Goal: Task Accomplishment & Management: Use online tool/utility

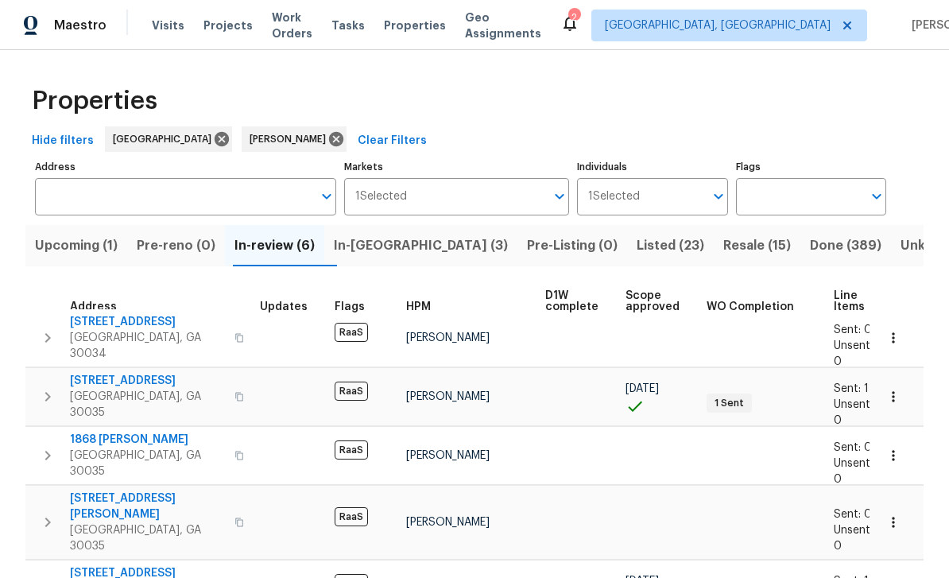
scroll to position [9, 2]
click at [637, 247] on span "Listed (23)" at bounding box center [671, 246] width 68 height 22
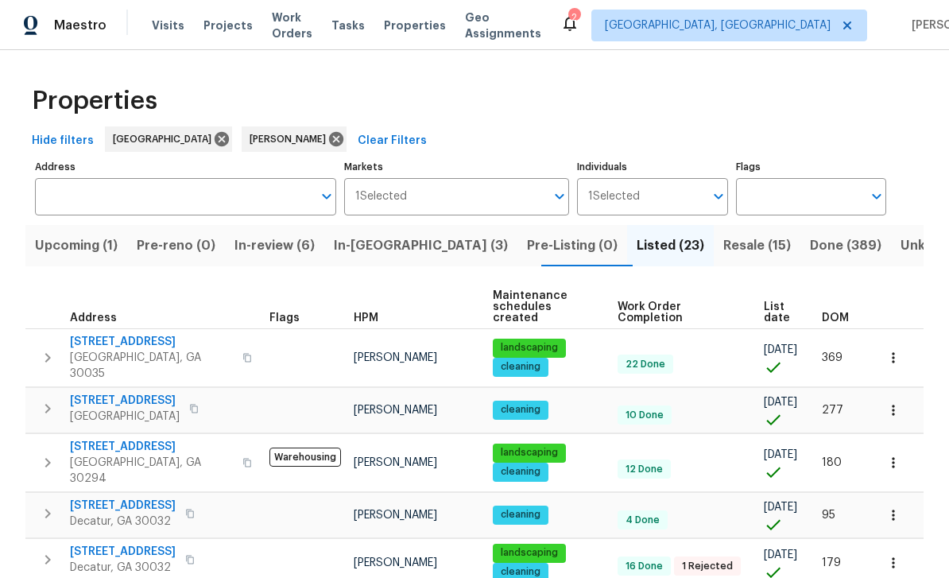
scroll to position [-1, 0]
click at [724, 248] on span "Resale (15)" at bounding box center [758, 246] width 68 height 22
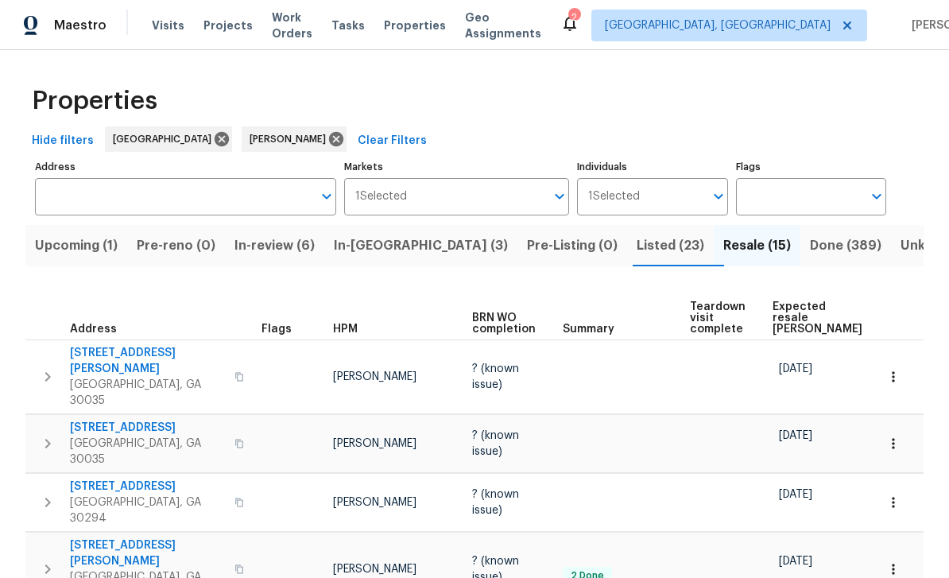
click at [163, 22] on span "Visits" at bounding box center [168, 25] width 33 height 16
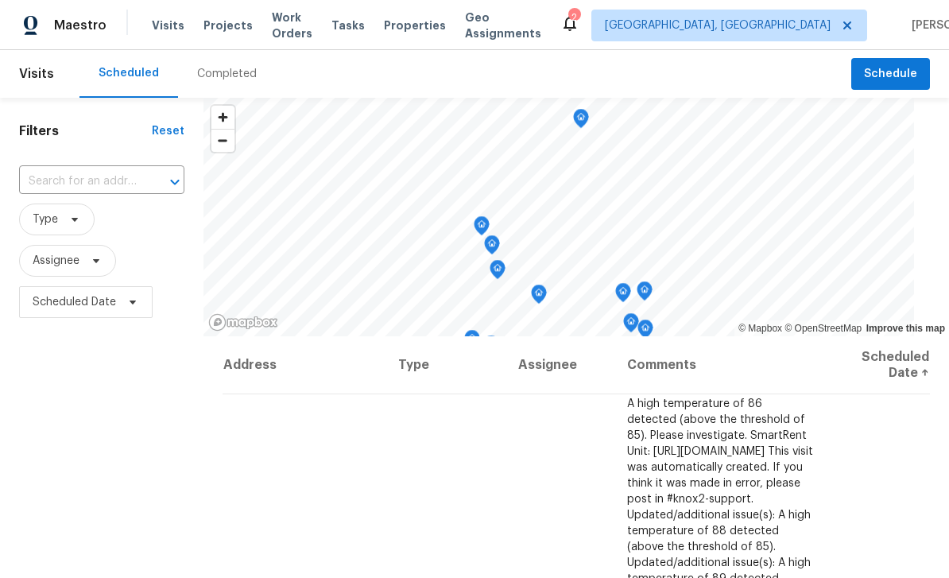
click at [221, 31] on span "Projects" at bounding box center [228, 25] width 49 height 16
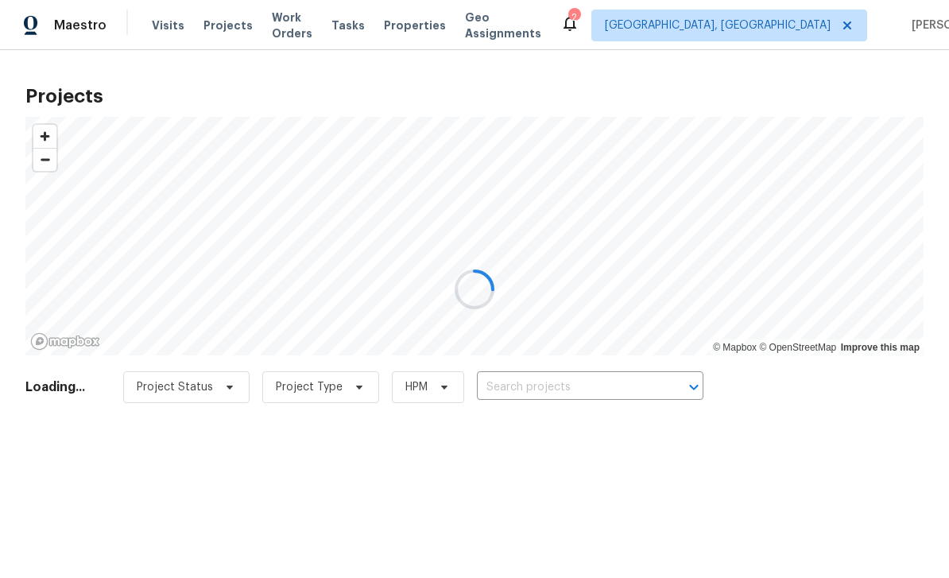
click at [217, 77] on div at bounding box center [474, 289] width 949 height 578
click at [157, 38] on div at bounding box center [474, 289] width 949 height 578
click at [165, 31] on div at bounding box center [474, 289] width 949 height 578
click at [440, 32] on div at bounding box center [474, 289] width 949 height 578
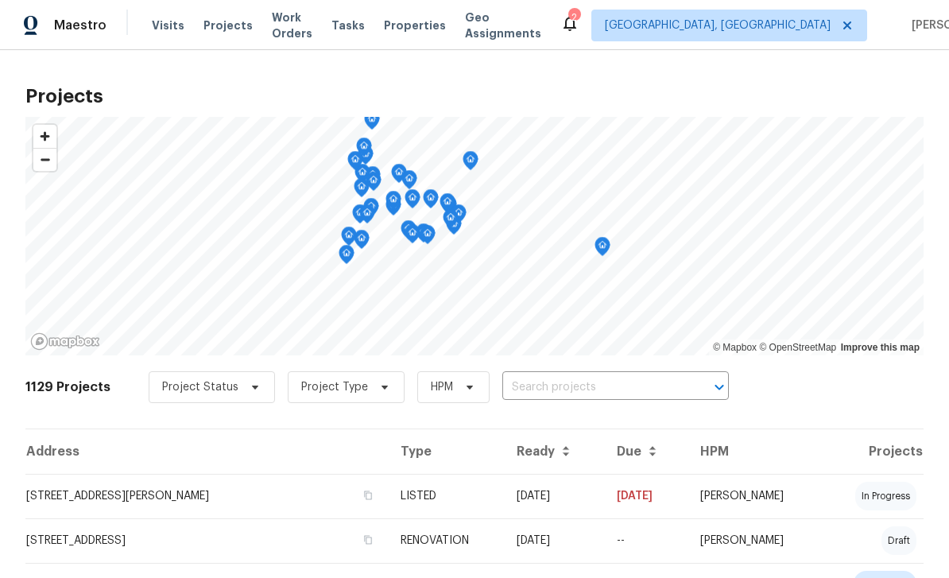
click at [435, 29] on span "Properties" at bounding box center [415, 25] width 62 height 16
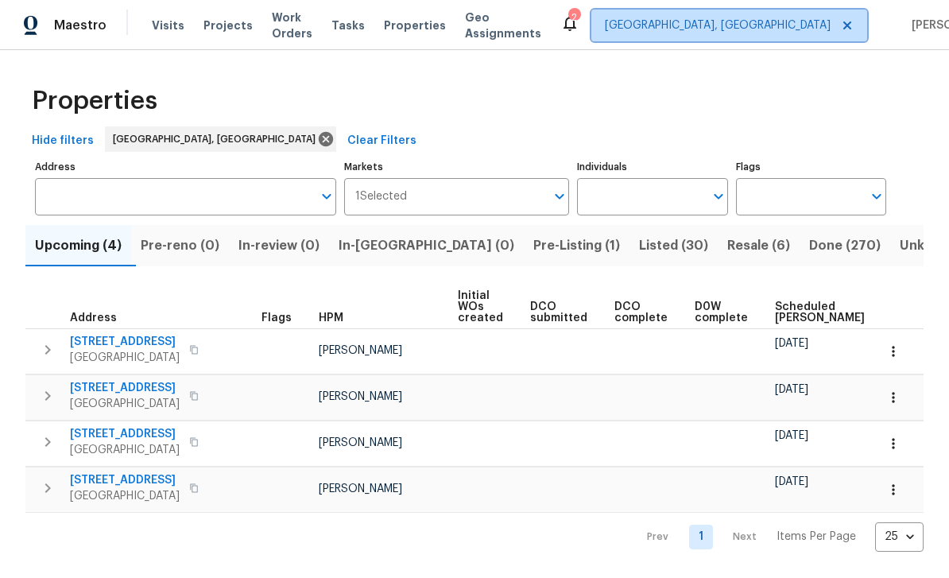
click at [761, 22] on span "[GEOGRAPHIC_DATA], [GEOGRAPHIC_DATA]" at bounding box center [718, 25] width 226 height 16
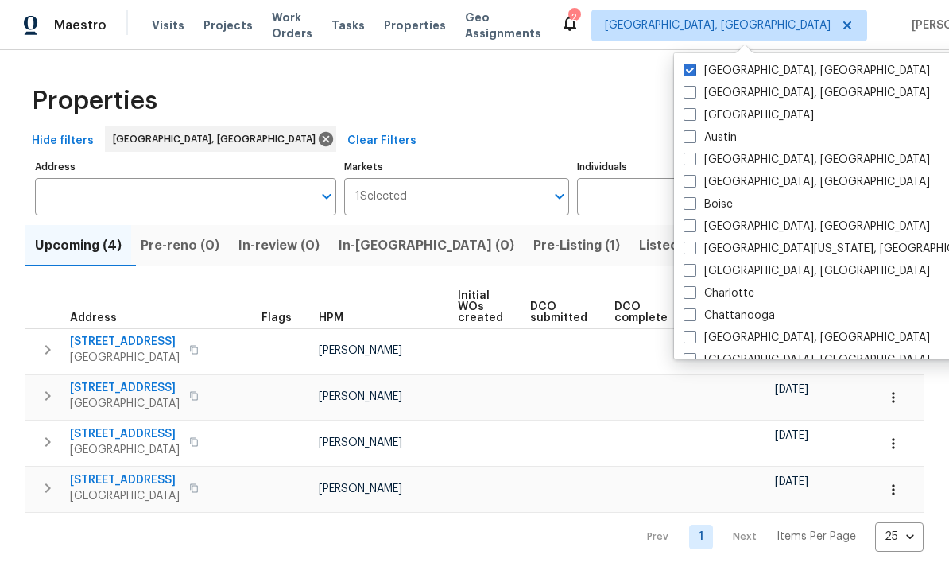
click at [700, 109] on label "[GEOGRAPHIC_DATA]" at bounding box center [749, 115] width 130 height 16
click at [694, 109] on input "[GEOGRAPHIC_DATA]" at bounding box center [689, 112] width 10 height 10
checkbox input "true"
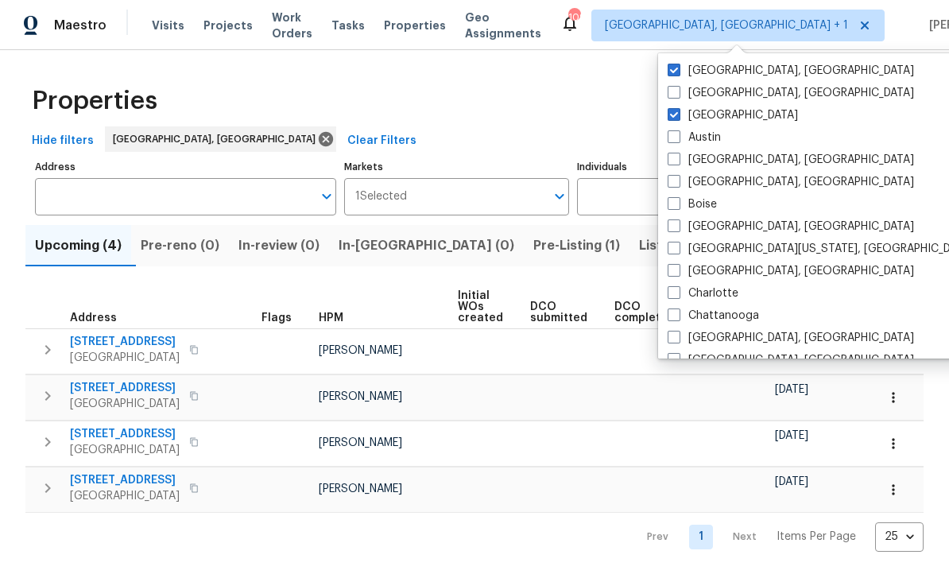
click at [694, 71] on label "[GEOGRAPHIC_DATA], [GEOGRAPHIC_DATA]" at bounding box center [791, 71] width 247 height 16
click at [678, 71] on input "[GEOGRAPHIC_DATA], [GEOGRAPHIC_DATA]" at bounding box center [673, 68] width 10 height 10
checkbox input "false"
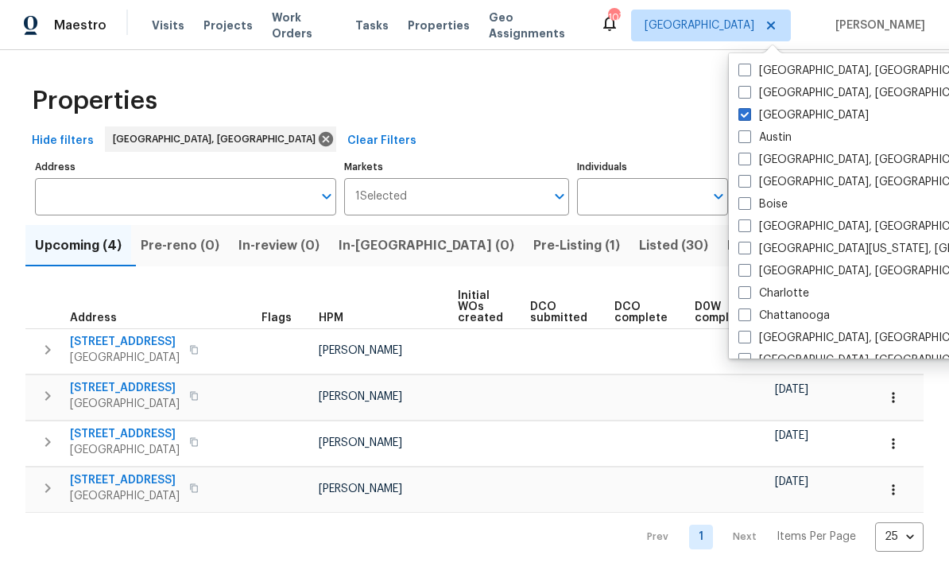
click at [631, 138] on div "Hide filters [GEOGRAPHIC_DATA], [GEOGRAPHIC_DATA] Clear Filters" at bounding box center [474, 140] width 899 height 29
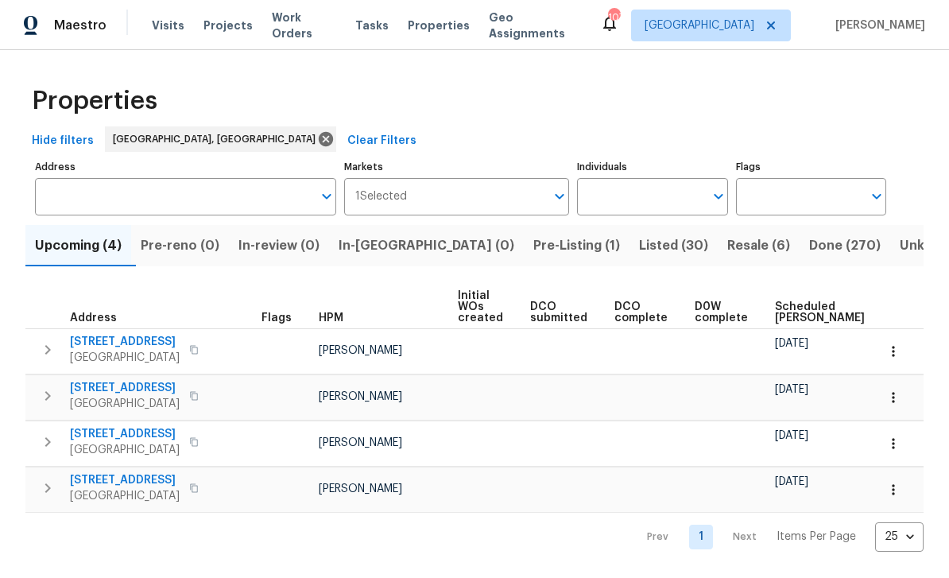
click at [230, 197] on input "Address" at bounding box center [174, 196] width 278 height 37
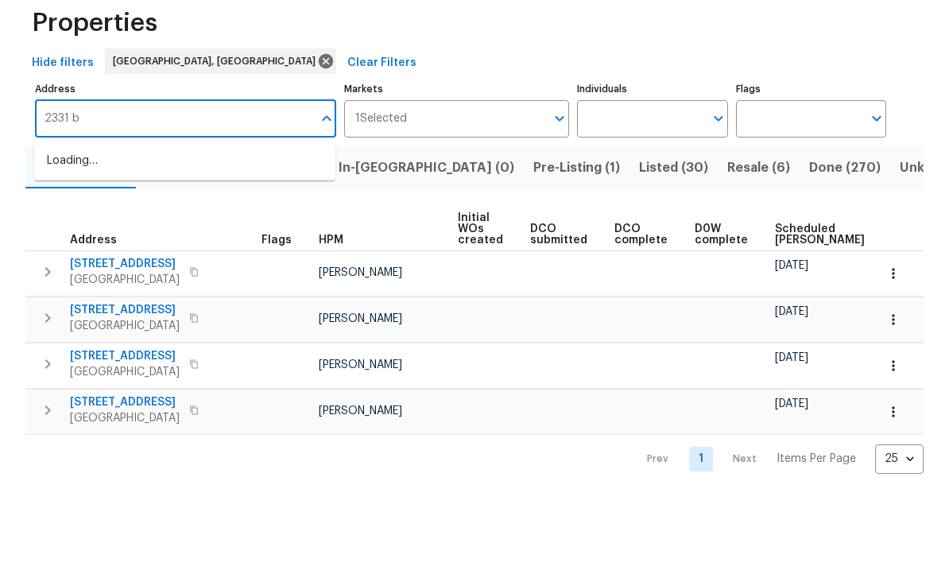
type input "2331"
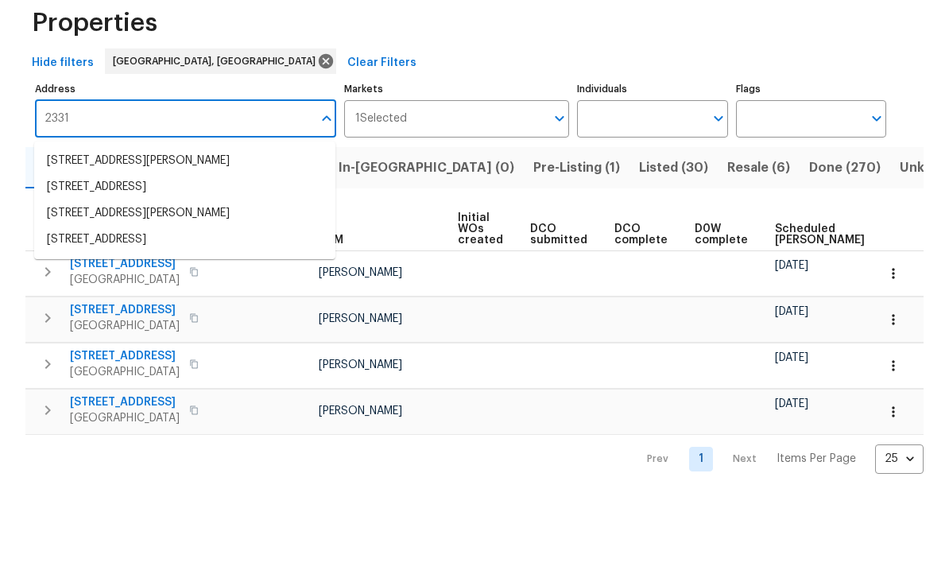
click at [231, 252] on li "[STREET_ADDRESS]" at bounding box center [184, 265] width 301 height 26
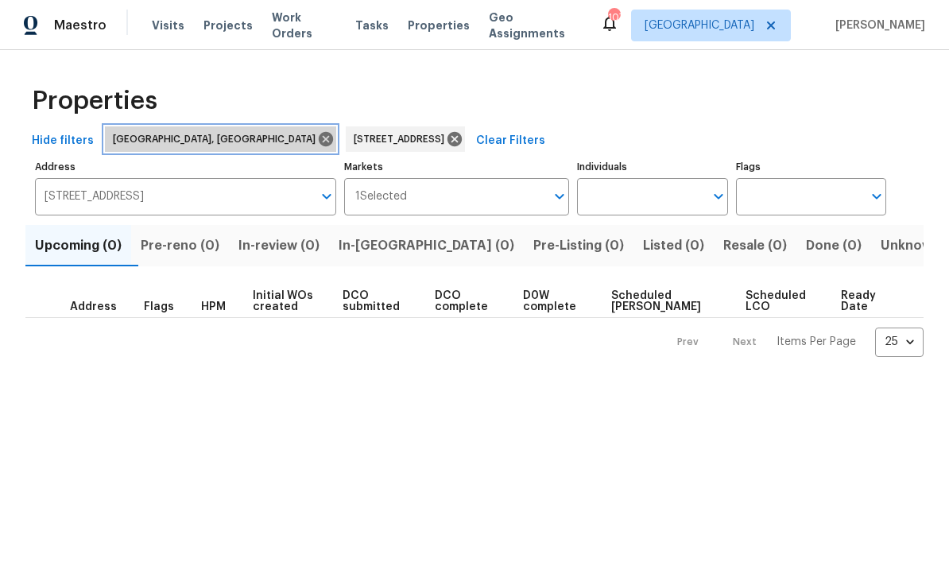
click at [157, 146] on span "[GEOGRAPHIC_DATA], [GEOGRAPHIC_DATA]" at bounding box center [217, 139] width 209 height 16
click at [160, 139] on span "[GEOGRAPHIC_DATA], [GEOGRAPHIC_DATA]" at bounding box center [217, 139] width 209 height 16
click at [317, 147] on icon at bounding box center [325, 138] width 17 height 17
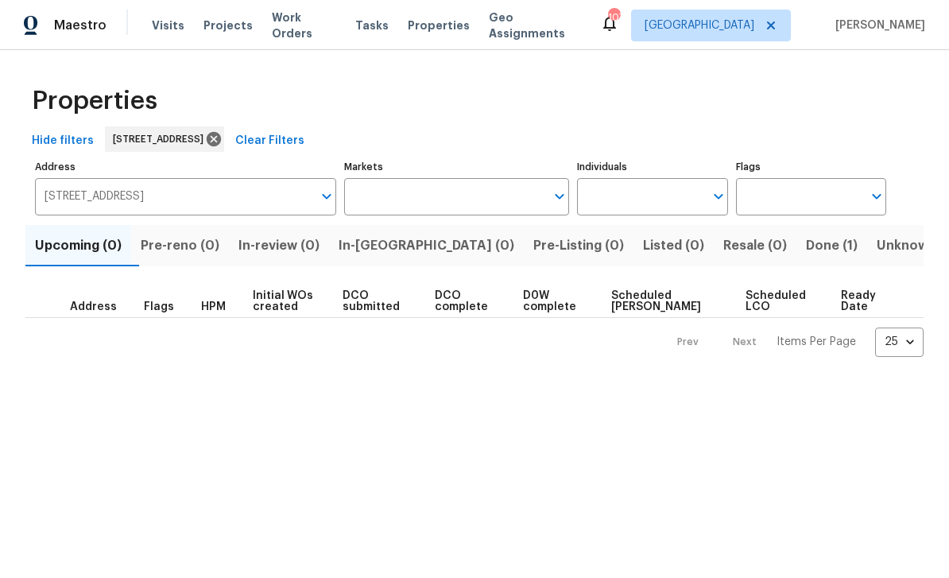
click at [797, 258] on button "Done (1)" at bounding box center [832, 245] width 71 height 41
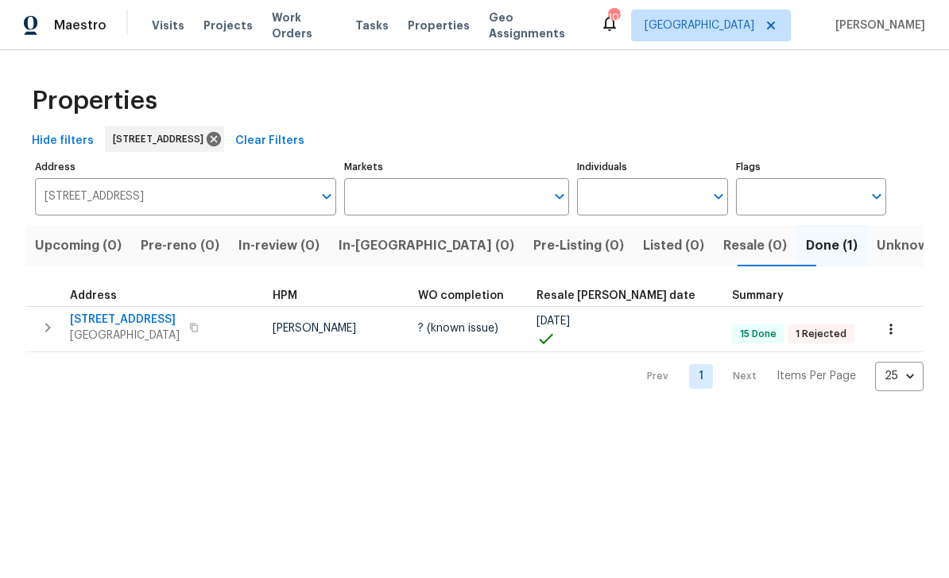
click at [170, 22] on span "Visits" at bounding box center [168, 25] width 33 height 16
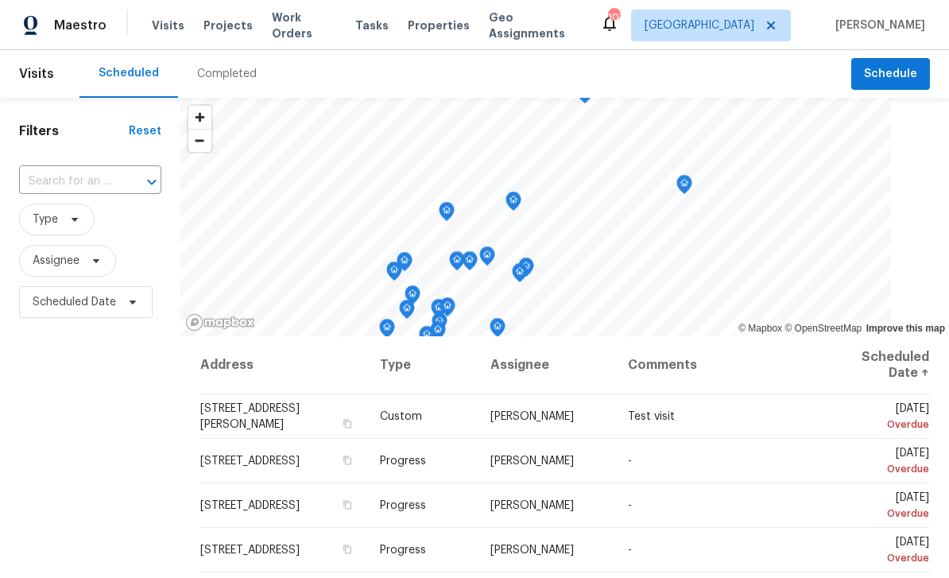
click at [152, 182] on icon "Open" at bounding box center [151, 182] width 19 height 19
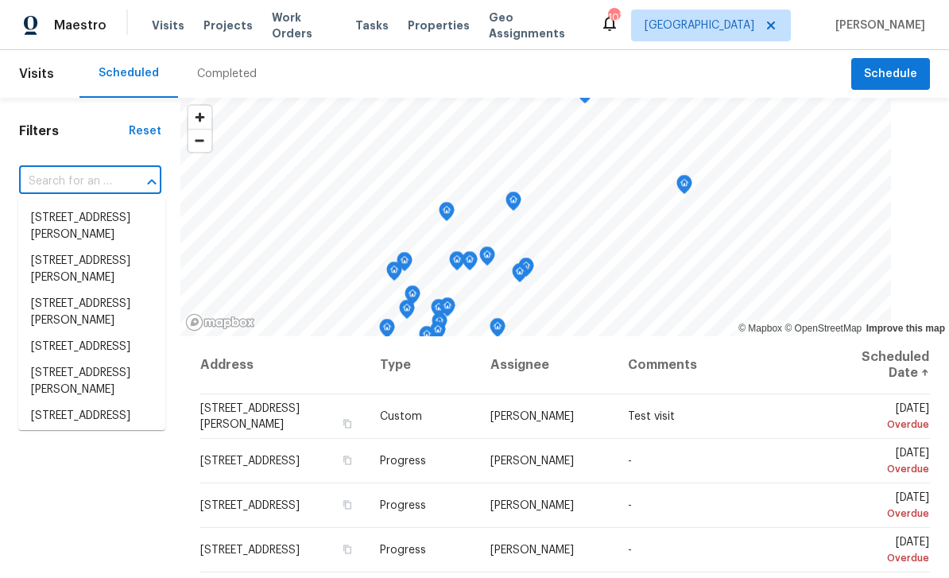
click at [98, 182] on input "text" at bounding box center [68, 181] width 98 height 25
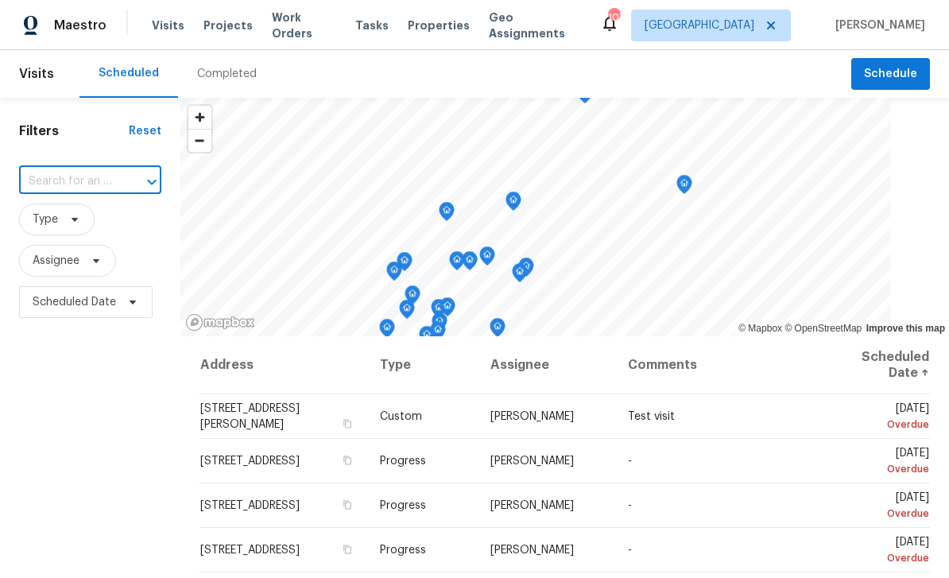
click at [100, 185] on input "text" at bounding box center [68, 181] width 98 height 25
click at [110, 181] on input "2331 boil" at bounding box center [68, 181] width 98 height 25
type input "2331 boul"
click at [131, 212] on li "[STREET_ADDRESS]" at bounding box center [91, 218] width 147 height 26
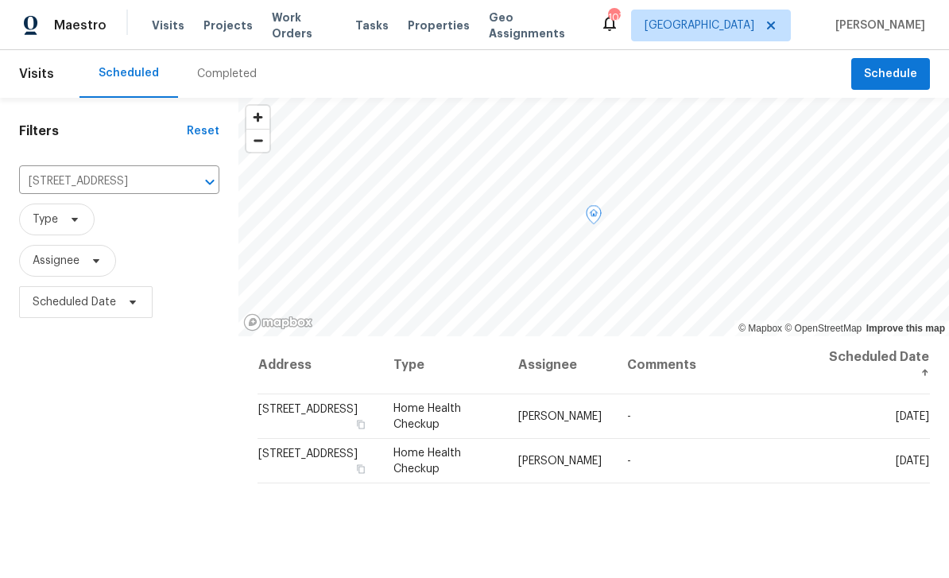
click at [0, 0] on icon at bounding box center [0, 0] width 0 height 0
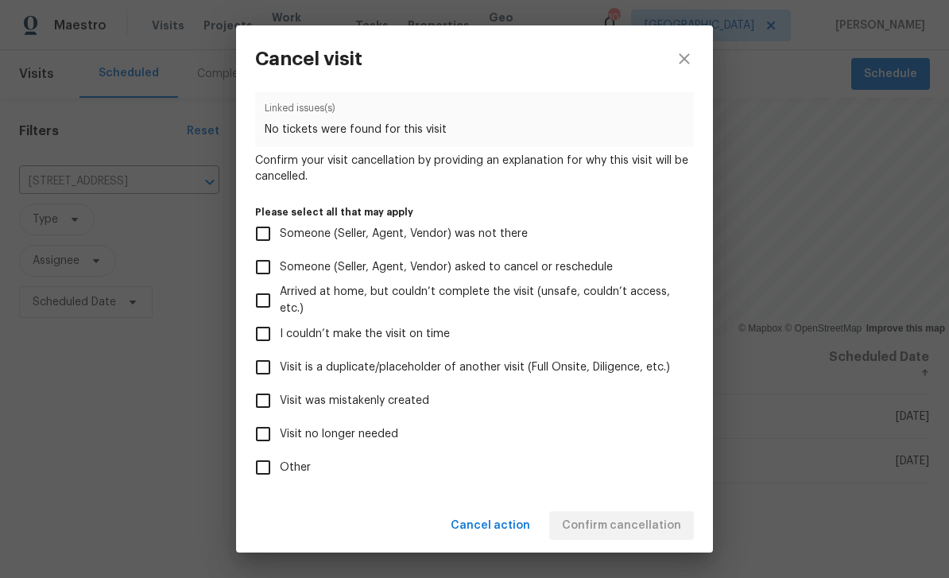
scroll to position [72, 0]
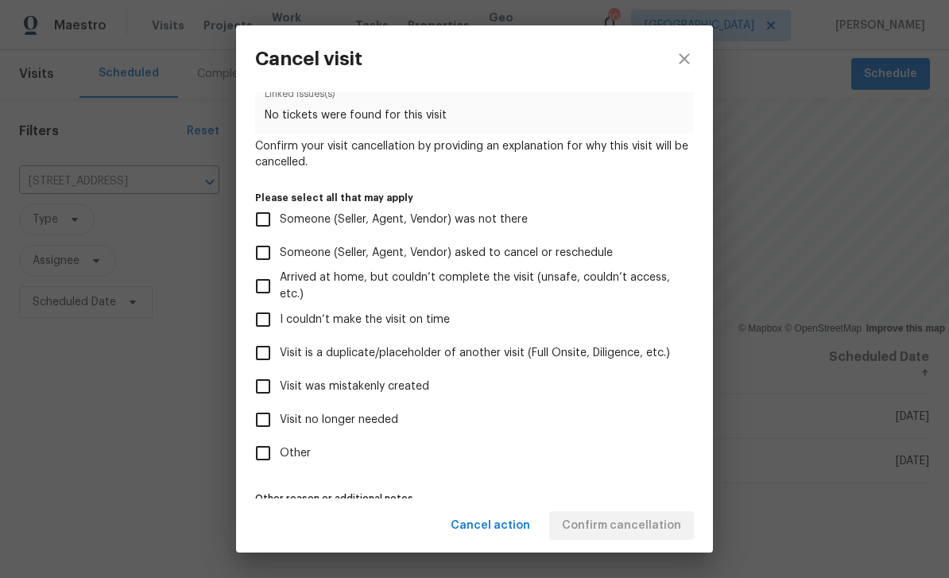
click at [273, 422] on input "Visit no longer needed" at bounding box center [263, 419] width 33 height 33
checkbox input "true"
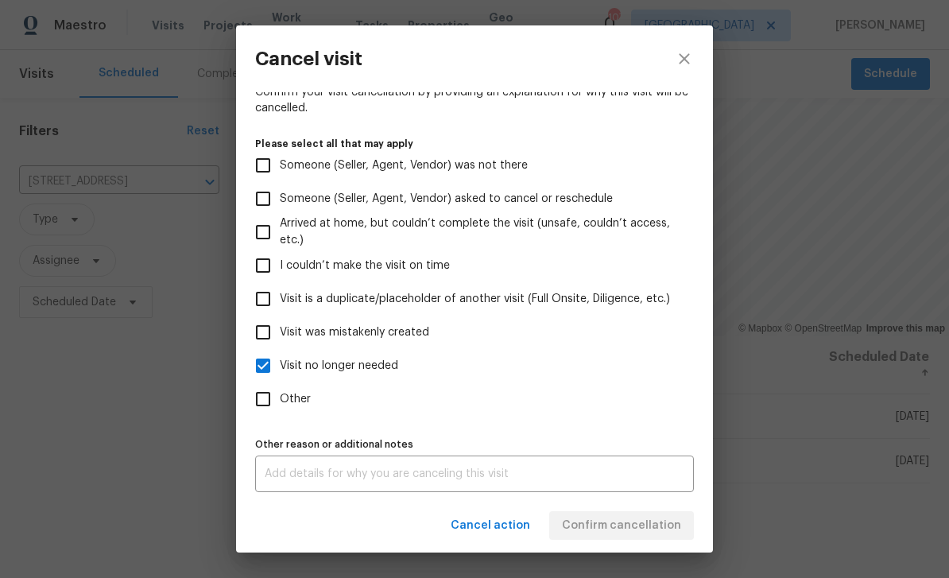
click at [545, 470] on textarea at bounding box center [475, 473] width 420 height 11
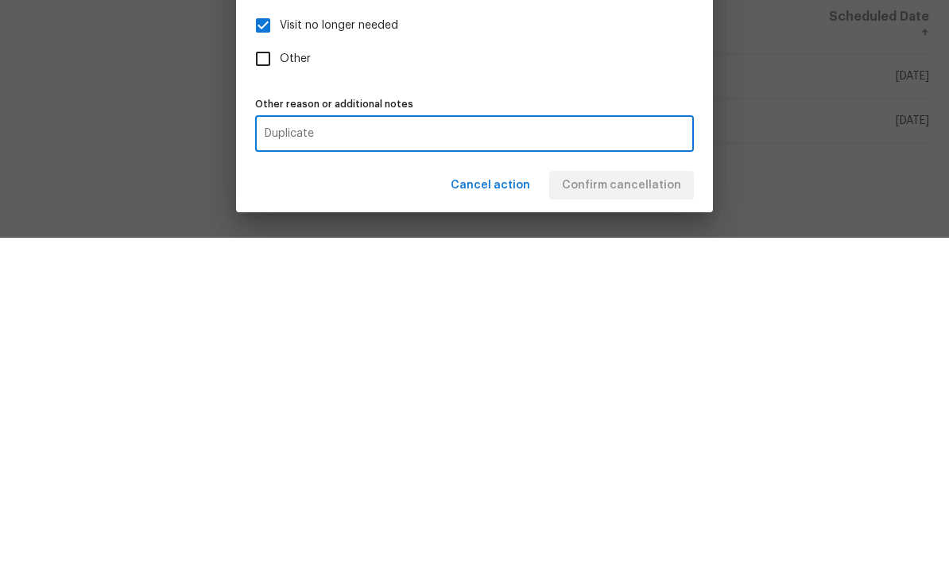
scroll to position [51, 0]
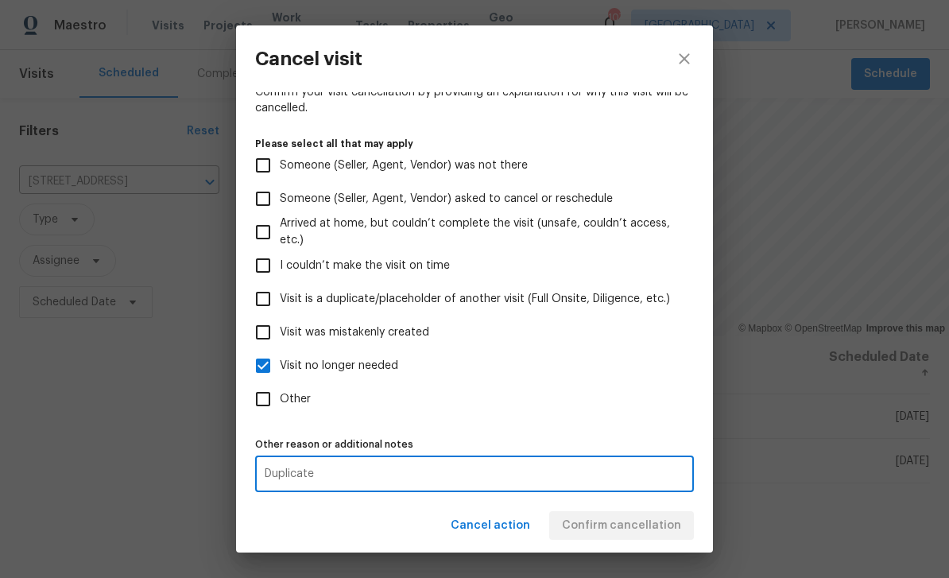
type textarea "Duplicate"
click at [659, 531] on div "Cancel action Confirm cancellation" at bounding box center [474, 526] width 477 height 55
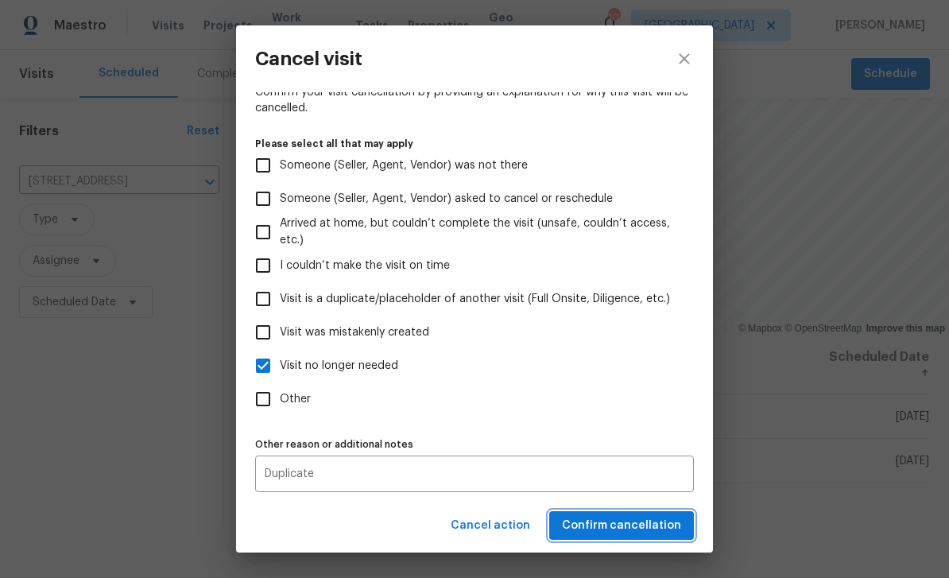
click at [657, 530] on span "Confirm cancellation" at bounding box center [621, 526] width 119 height 20
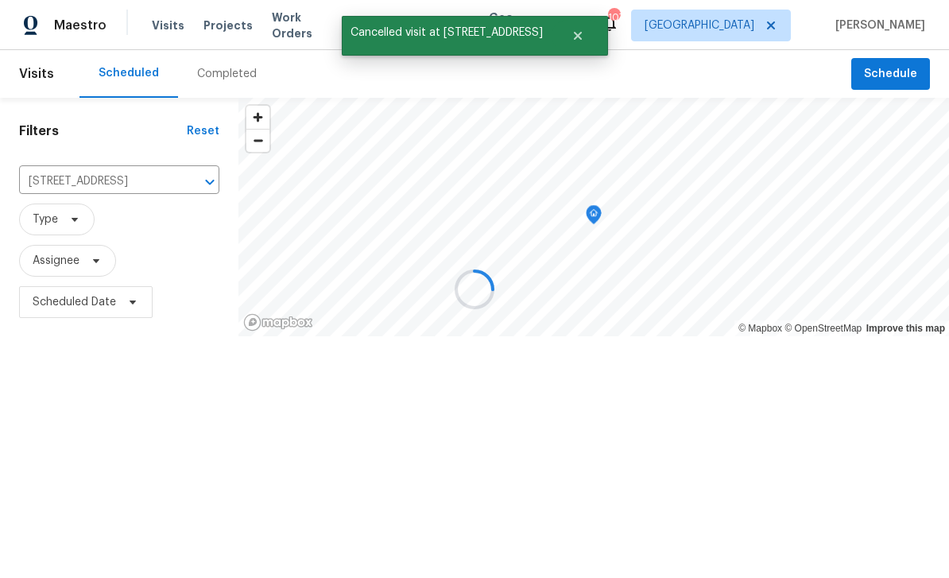
scroll to position [0, 0]
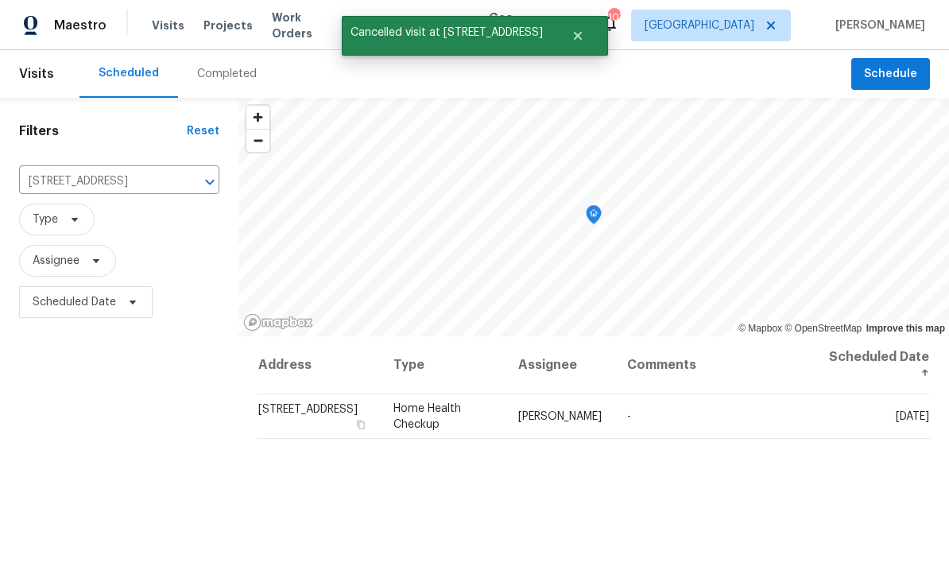
click at [181, 181] on icon "Clear" at bounding box center [189, 182] width 16 height 16
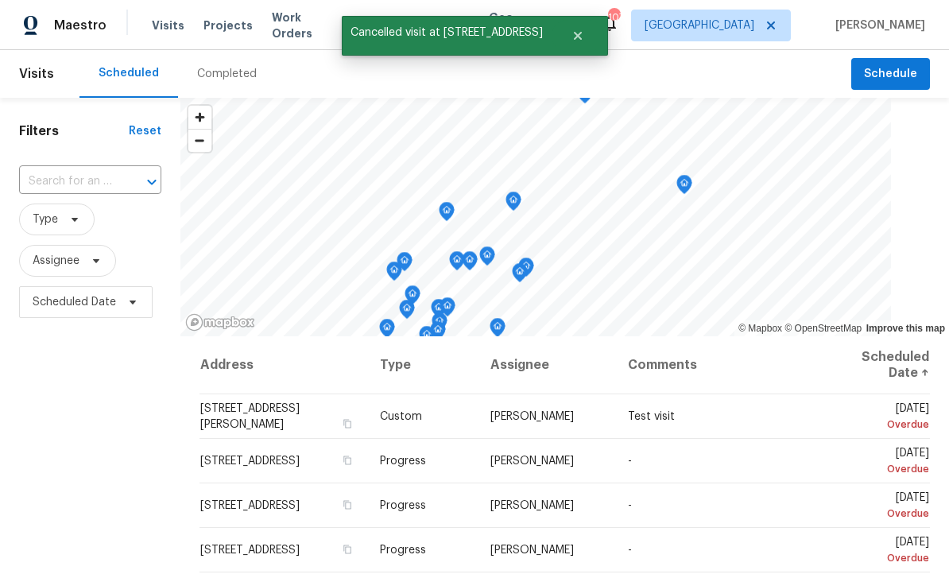
click at [137, 182] on div at bounding box center [140, 182] width 41 height 22
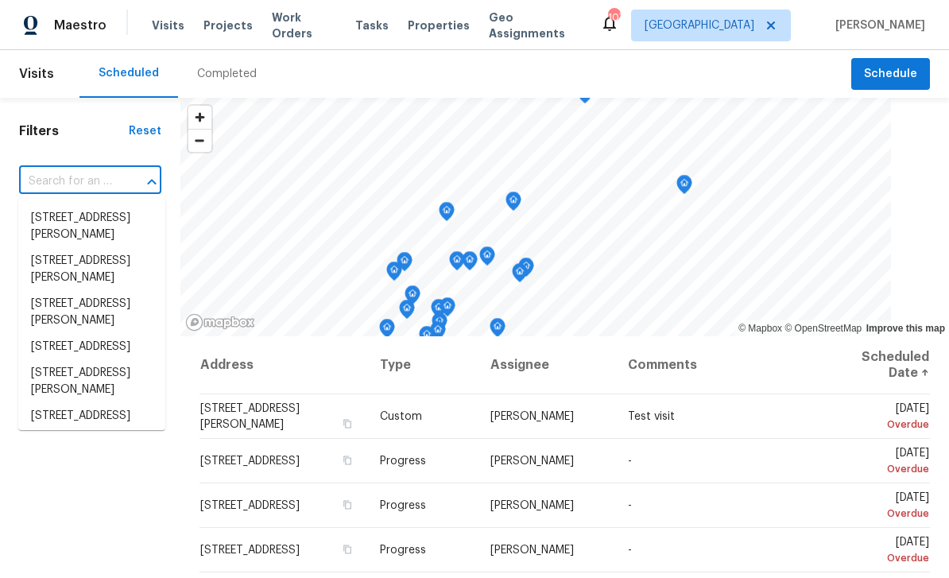
click at [103, 182] on input "text" at bounding box center [68, 181] width 98 height 25
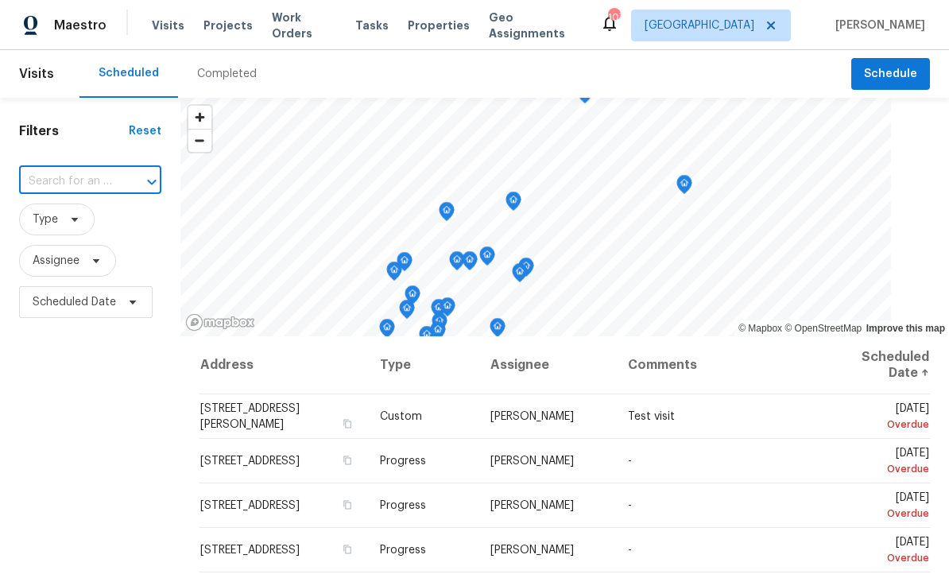
click at [76, 188] on input "text" at bounding box center [68, 181] width 98 height 25
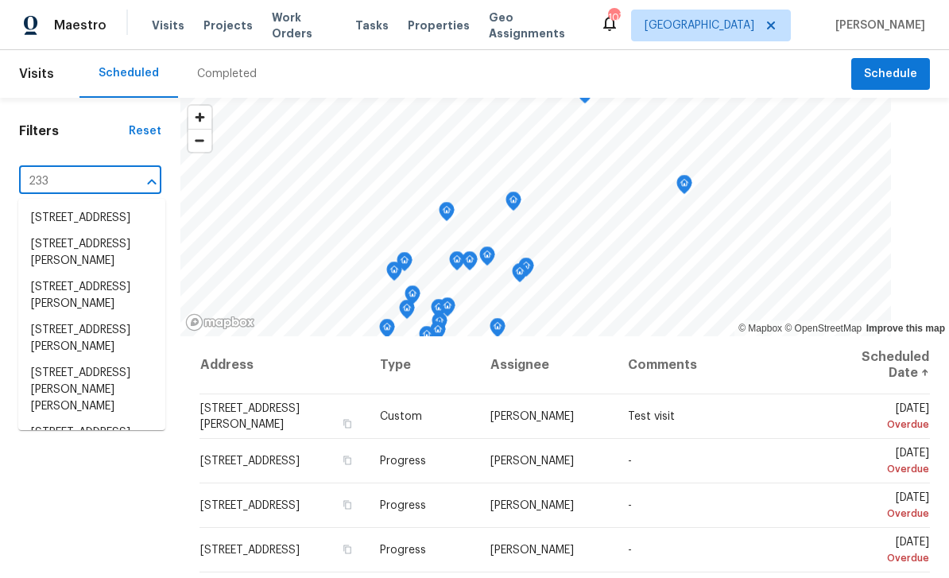
type input "2331"
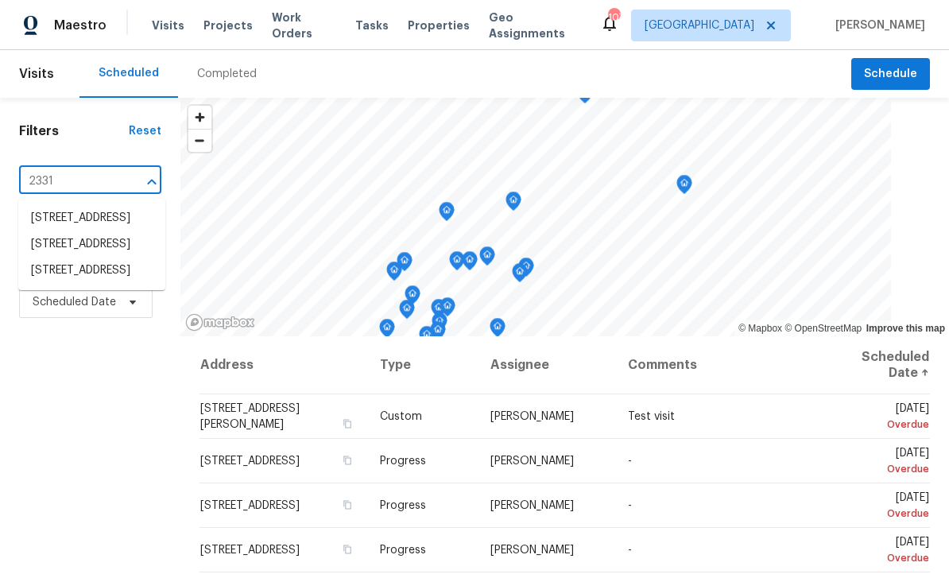
click at [116, 284] on li "[STREET_ADDRESS]" at bounding box center [91, 271] width 147 height 26
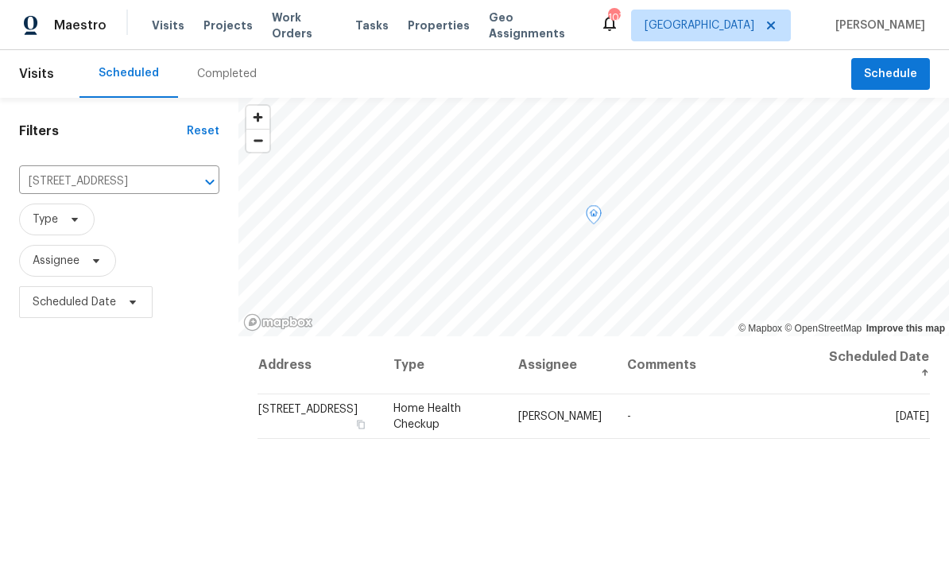
click at [0, 0] on icon at bounding box center [0, 0] width 0 height 0
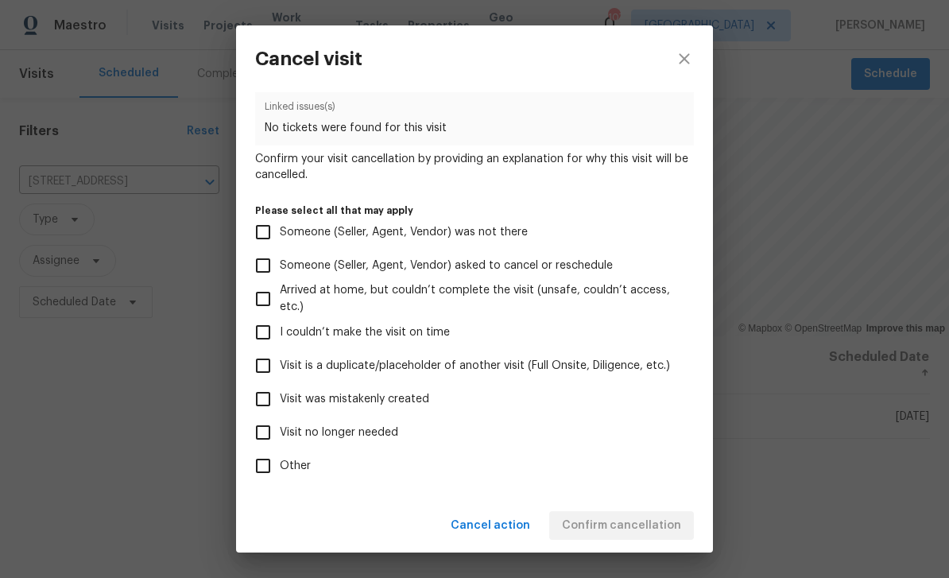
scroll to position [95, 0]
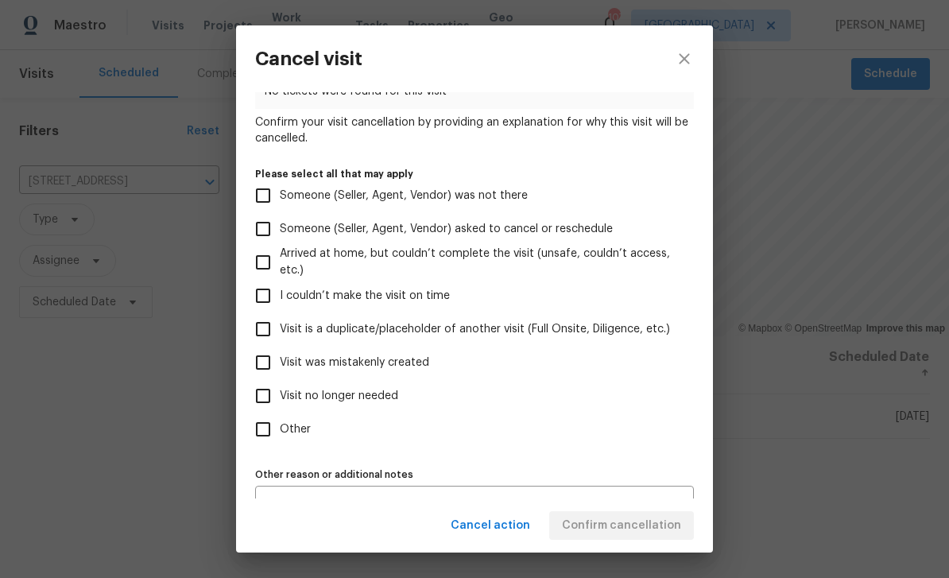
click at [384, 401] on span "Visit no longer needed" at bounding box center [339, 396] width 118 height 17
click at [280, 401] on input "Visit no longer needed" at bounding box center [263, 395] width 33 height 33
checkbox input "true"
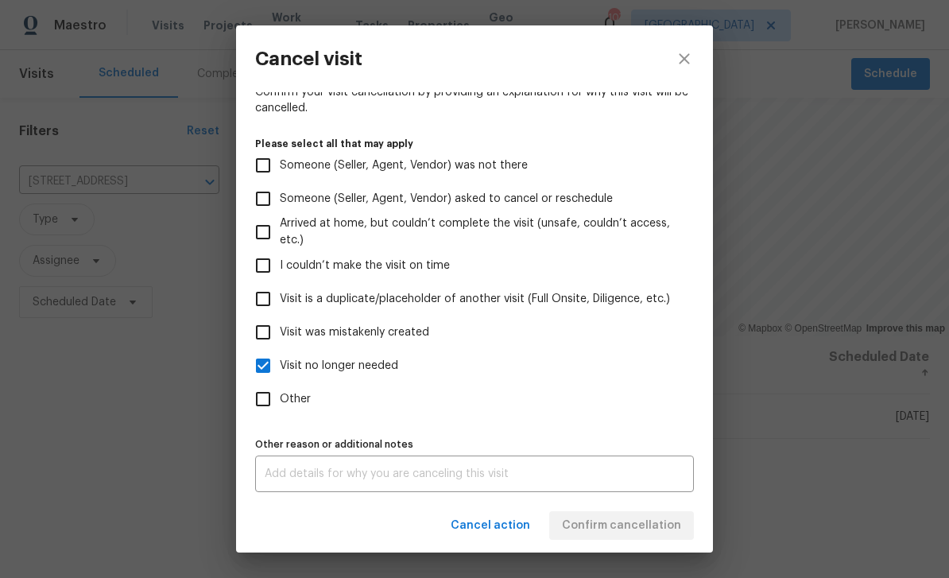
scroll to position [132, 0]
click at [594, 476] on textarea at bounding box center [475, 473] width 420 height 11
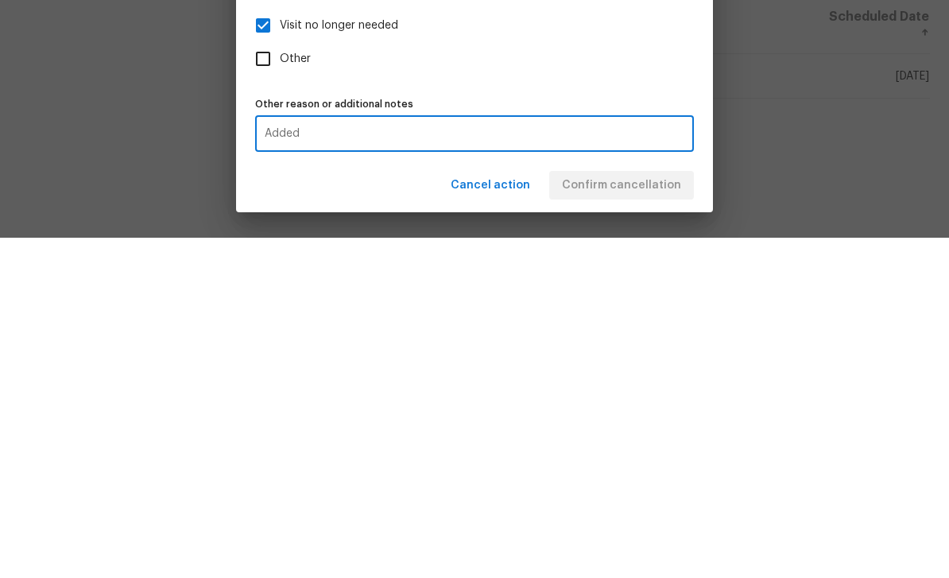
scroll to position [51, 0]
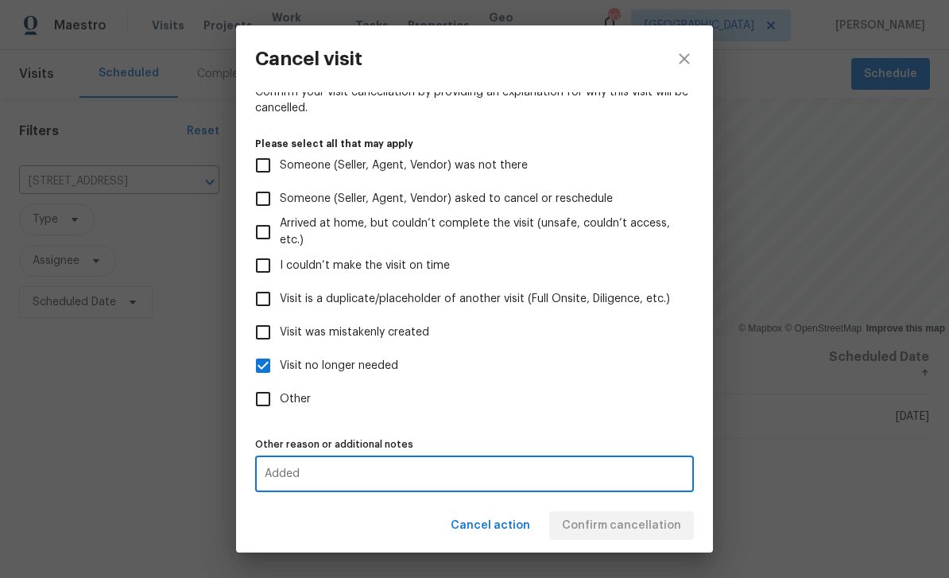
type textarea "Added"
click at [656, 524] on div "Cancel action Confirm cancellation" at bounding box center [474, 526] width 477 height 55
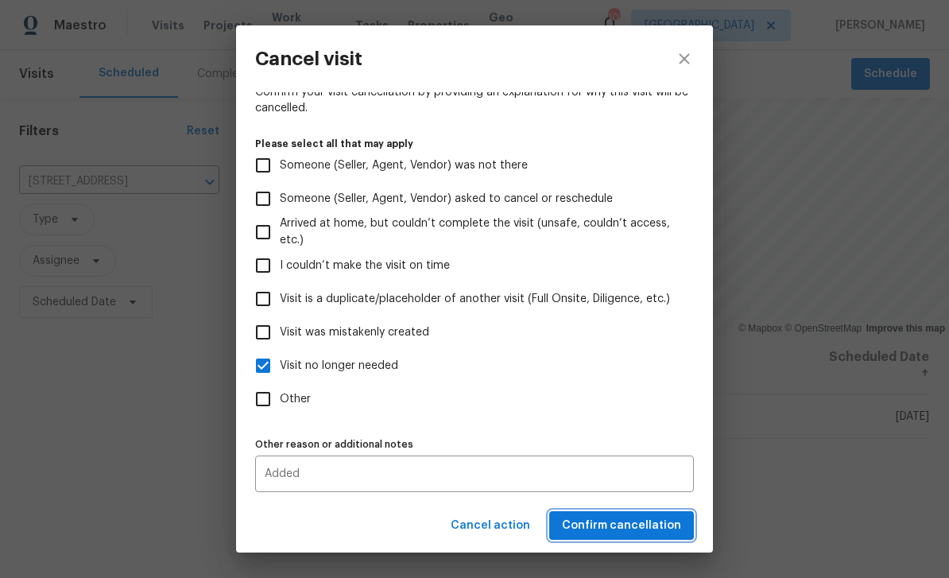
click at [656, 530] on span "Confirm cancellation" at bounding box center [621, 526] width 119 height 20
